Goal: Task Accomplishment & Management: Use online tool/utility

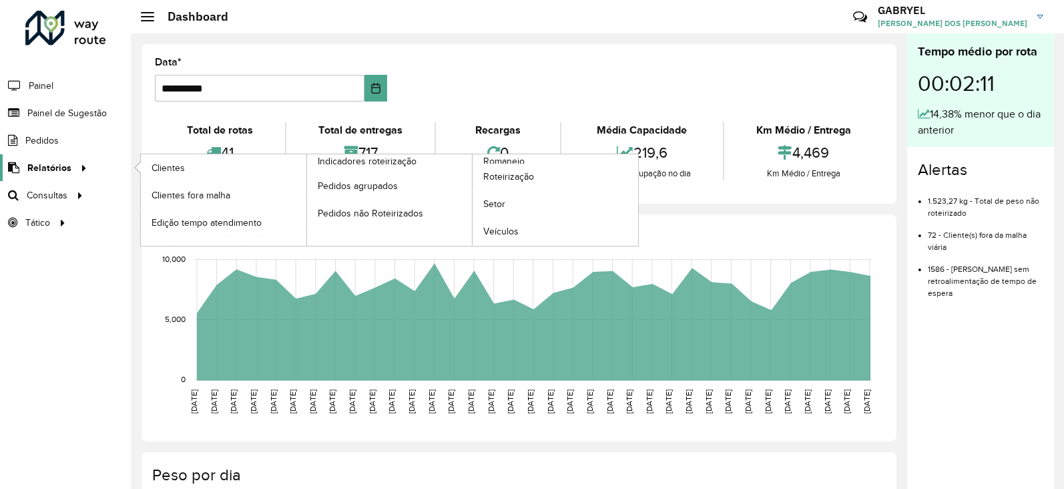
click at [85, 170] on icon at bounding box center [81, 167] width 11 height 20
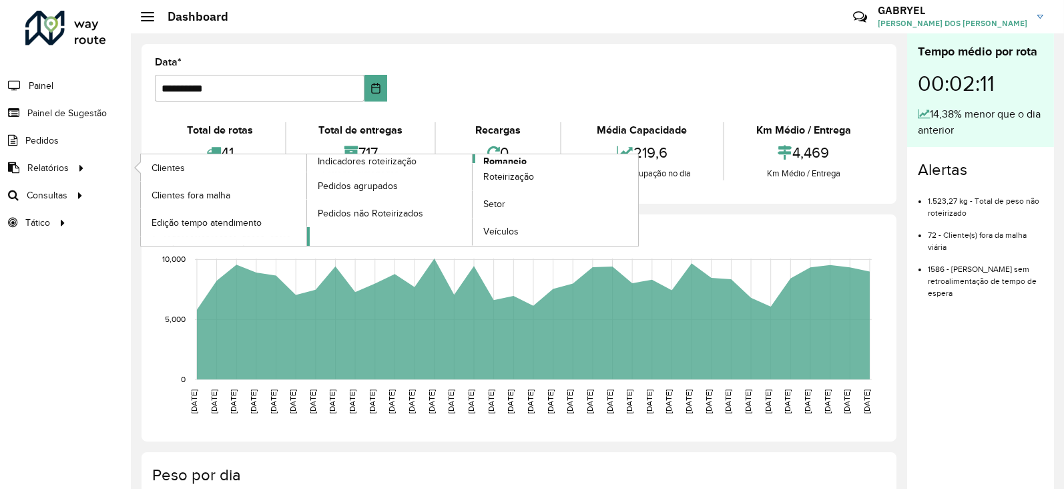
click at [501, 159] on span "Romaneio" at bounding box center [504, 161] width 43 height 14
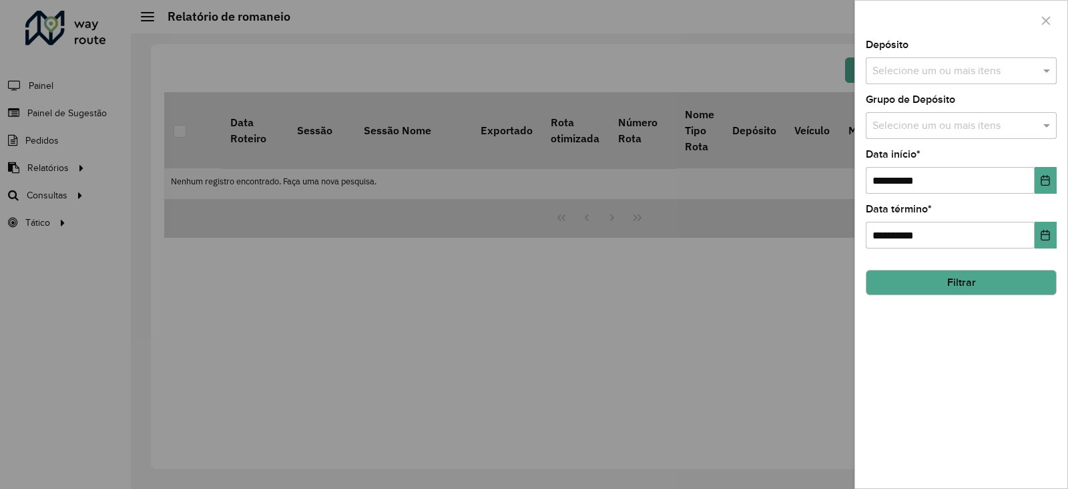
click at [949, 93] on label "Grupo de Depósito" at bounding box center [910, 99] width 89 height 16
drag, startPoint x: 964, startPoint y: 101, endPoint x: 874, endPoint y: 107, distance: 90.3
click at [874, 107] on div "Grupo de Depósito Selecione um ou mais itens" at bounding box center [961, 117] width 191 height 44
click at [874, 107] on label "Grupo de Depósito" at bounding box center [910, 99] width 89 height 16
drag, startPoint x: 874, startPoint y: 107, endPoint x: 972, endPoint y: 103, distance: 97.5
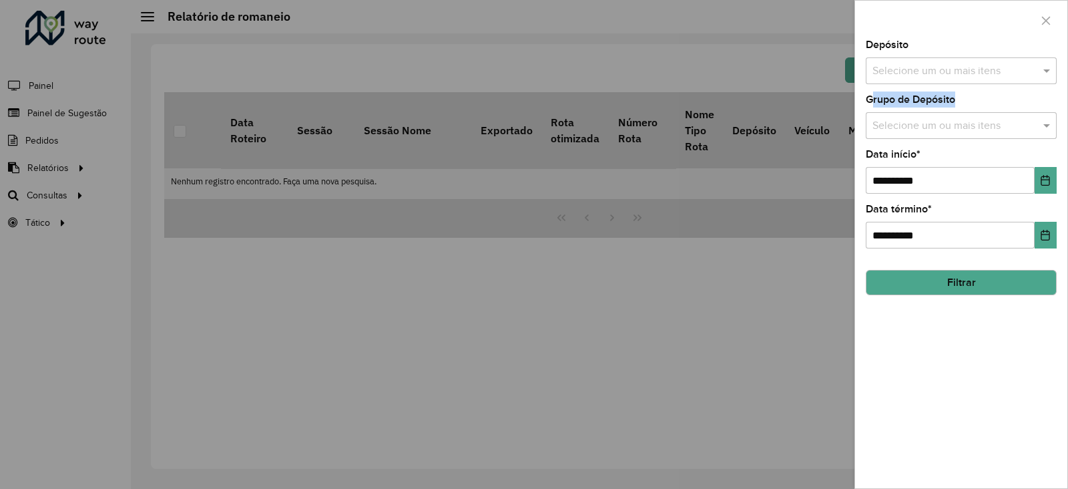
click at [972, 103] on div "Grupo de Depósito Selecione um ou mais itens" at bounding box center [961, 117] width 191 height 44
click at [959, 174] on input "**********" at bounding box center [950, 180] width 169 height 27
click at [1018, 178] on input "**********" at bounding box center [950, 180] width 169 height 27
click at [1038, 176] on button "Choose Date" at bounding box center [1046, 180] width 22 height 27
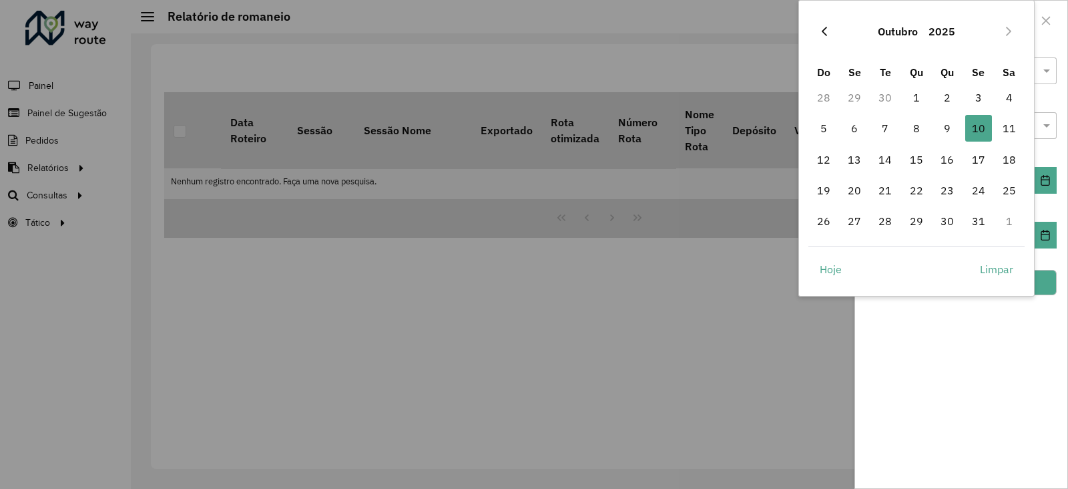
click at [830, 35] on button "Previous Month" at bounding box center [824, 31] width 21 height 21
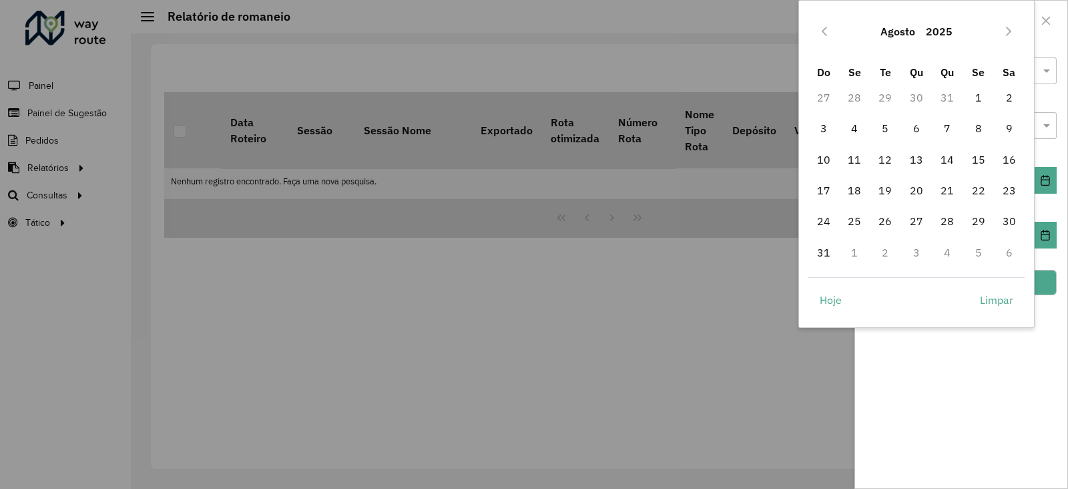
click at [830, 35] on button "Previous Month" at bounding box center [824, 31] width 21 height 21
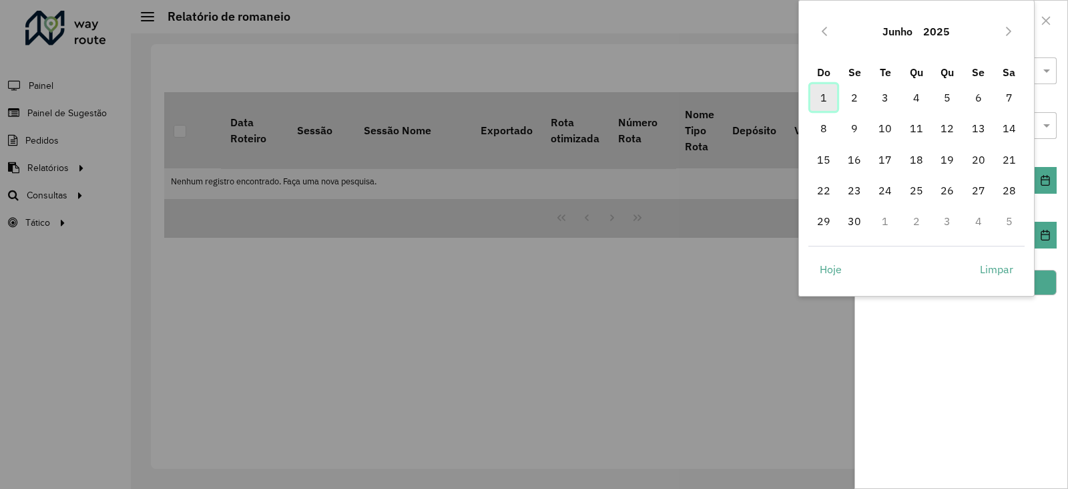
click at [828, 99] on span "1" at bounding box center [823, 97] width 27 height 27
type input "**********"
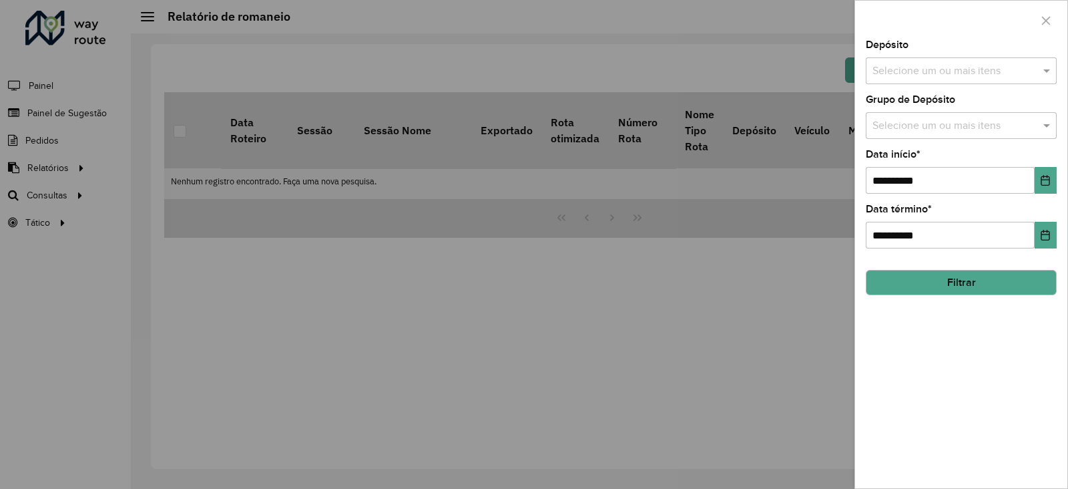
click at [593, 377] on div at bounding box center [534, 244] width 1068 height 489
